Goal: Contribute content: Add original content to the website for others to see

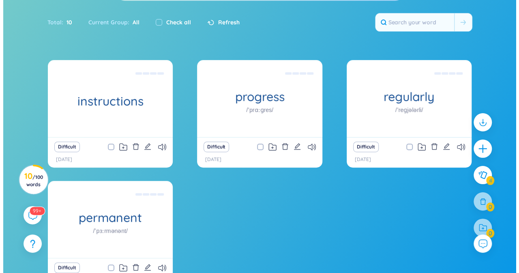
scroll to position [113, 0]
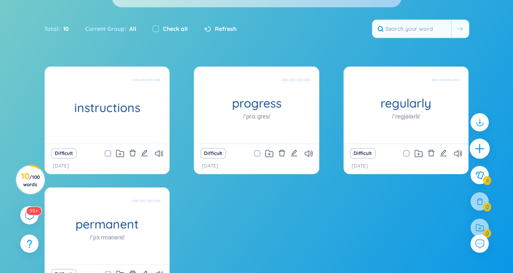
click at [487, 148] on div at bounding box center [480, 149] width 20 height 20
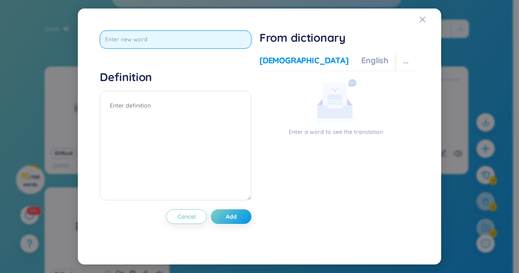
click at [205, 43] on input "text" at bounding box center [176, 39] width 152 height 18
paste input "durability"
type input "durability"
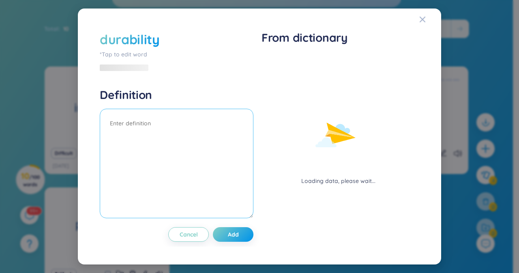
drag, startPoint x: 189, startPoint y: 94, endPoint x: 132, endPoint y: 153, distance: 82.0
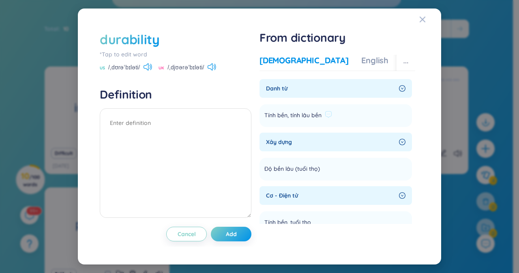
drag, startPoint x: 132, startPoint y: 153, endPoint x: 315, endPoint y: 117, distance: 186.0
click at [315, 117] on span "Tính bền, tính lâu bền" at bounding box center [292, 116] width 57 height 10
drag, startPoint x: 348, startPoint y: 118, endPoint x: 258, endPoint y: 113, distance: 90.2
click at [258, 113] on div "durability *Tap to edit word US /ˌdʊrəˈbɪləti/ [GEOGRAPHIC_DATA] /ˌdjʊərəˈbɪlət…" at bounding box center [260, 136] width 328 height 220
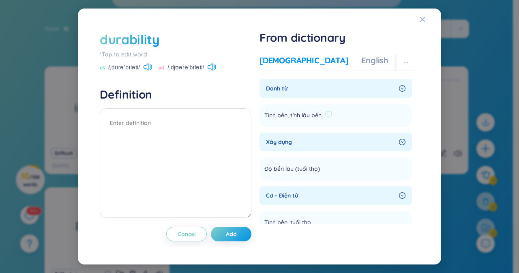
click at [289, 111] on span "Tính bền, tính lâu bền" at bounding box center [292, 116] width 57 height 10
click at [330, 116] on icon at bounding box center [328, 114] width 7 height 7
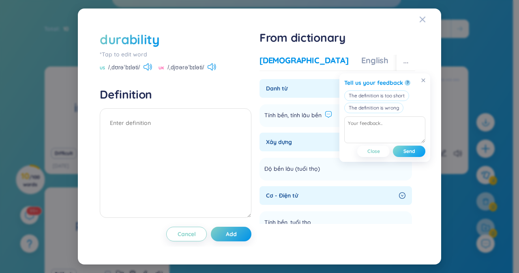
click at [414, 148] on span "Send" at bounding box center [409, 151] width 12 height 6
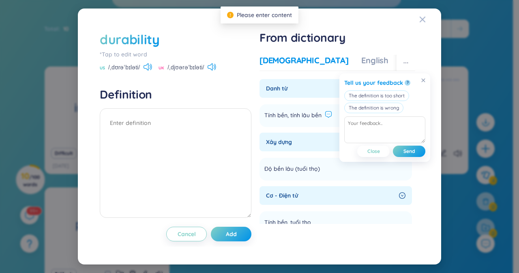
click at [304, 113] on span "Tính bền, tính lâu bền" at bounding box center [292, 116] width 57 height 10
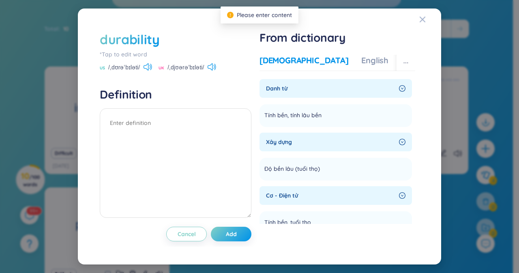
click at [399, 92] on div "Danh từ" at bounding box center [335, 88] width 152 height 19
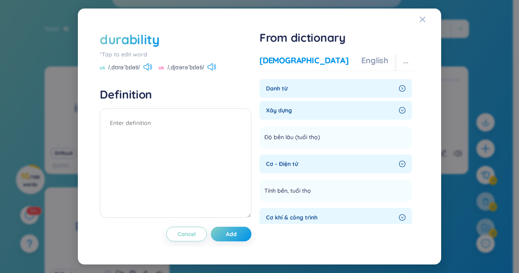
click at [399, 92] on div "Danh từ" at bounding box center [335, 88] width 152 height 19
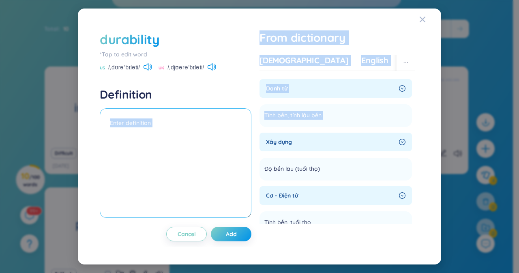
drag, startPoint x: 365, startPoint y: 120, endPoint x: 173, endPoint y: 133, distance: 192.6
click at [173, 133] on div "durability *Tap to edit word US /ˌdʊrəˈbɪləti/ [GEOGRAPHIC_DATA] /ˌdjʊərəˈbɪlət…" at bounding box center [260, 136] width 328 height 220
click at [308, 119] on span "Tính bền, tính lâu bền" at bounding box center [292, 116] width 57 height 10
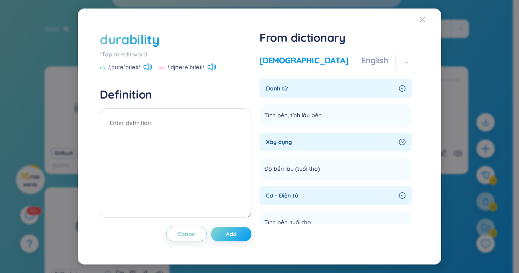
click at [241, 235] on button "Add" at bounding box center [231, 234] width 41 height 15
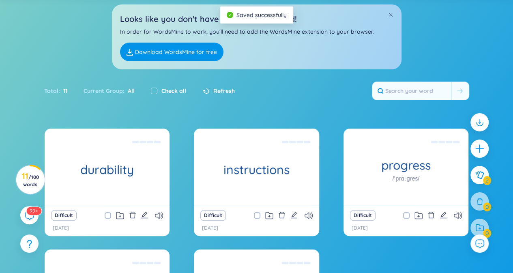
scroll to position [52, 0]
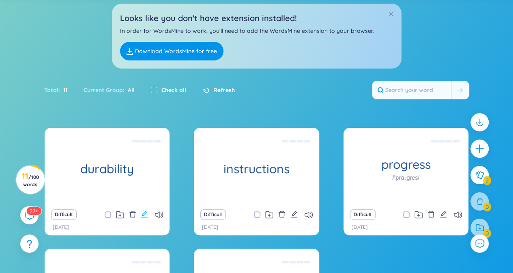
click at [148, 215] on icon "edit" at bounding box center [144, 213] width 7 height 7
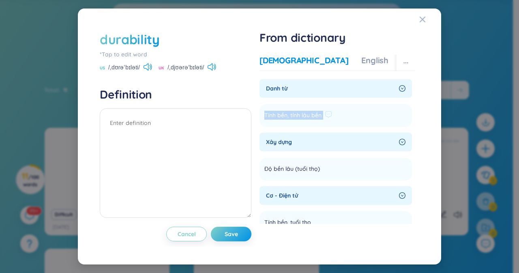
drag, startPoint x: 264, startPoint y: 116, endPoint x: 341, endPoint y: 117, distance: 76.6
click at [341, 117] on li "Tính bền, tính lâu bền Add" at bounding box center [335, 115] width 152 height 23
copy section "Tính bền, tính lâu bền Add"
click at [152, 71] on div "US /ˌdʊrəˈbɪləti/" at bounding box center [126, 67] width 52 height 7
drag, startPoint x: 149, startPoint y: 69, endPoint x: 152, endPoint y: 71, distance: 4.4
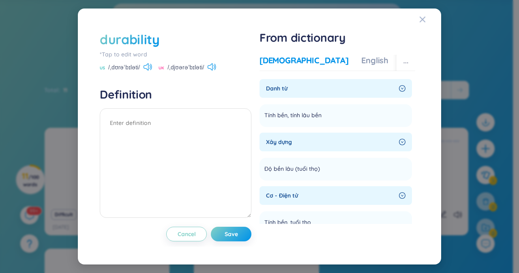
click at [152, 71] on div "US /ˌdʊrəˈbɪləti/" at bounding box center [126, 67] width 52 height 7
click at [151, 65] on icon at bounding box center [148, 66] width 9 height 7
click at [141, 120] on textarea at bounding box center [176, 162] width 152 height 109
paste textarea "Tính bền, tính lâu bền"
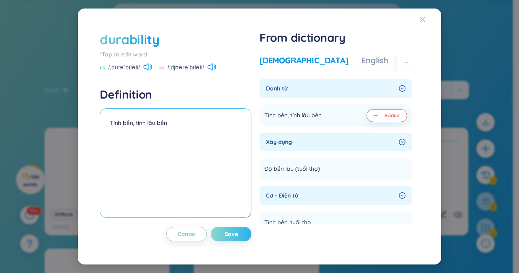
type textarea "Tính bền, tính lâu bền"
click at [238, 230] on button "Save" at bounding box center [231, 234] width 41 height 15
